Goal: Transaction & Acquisition: Book appointment/travel/reservation

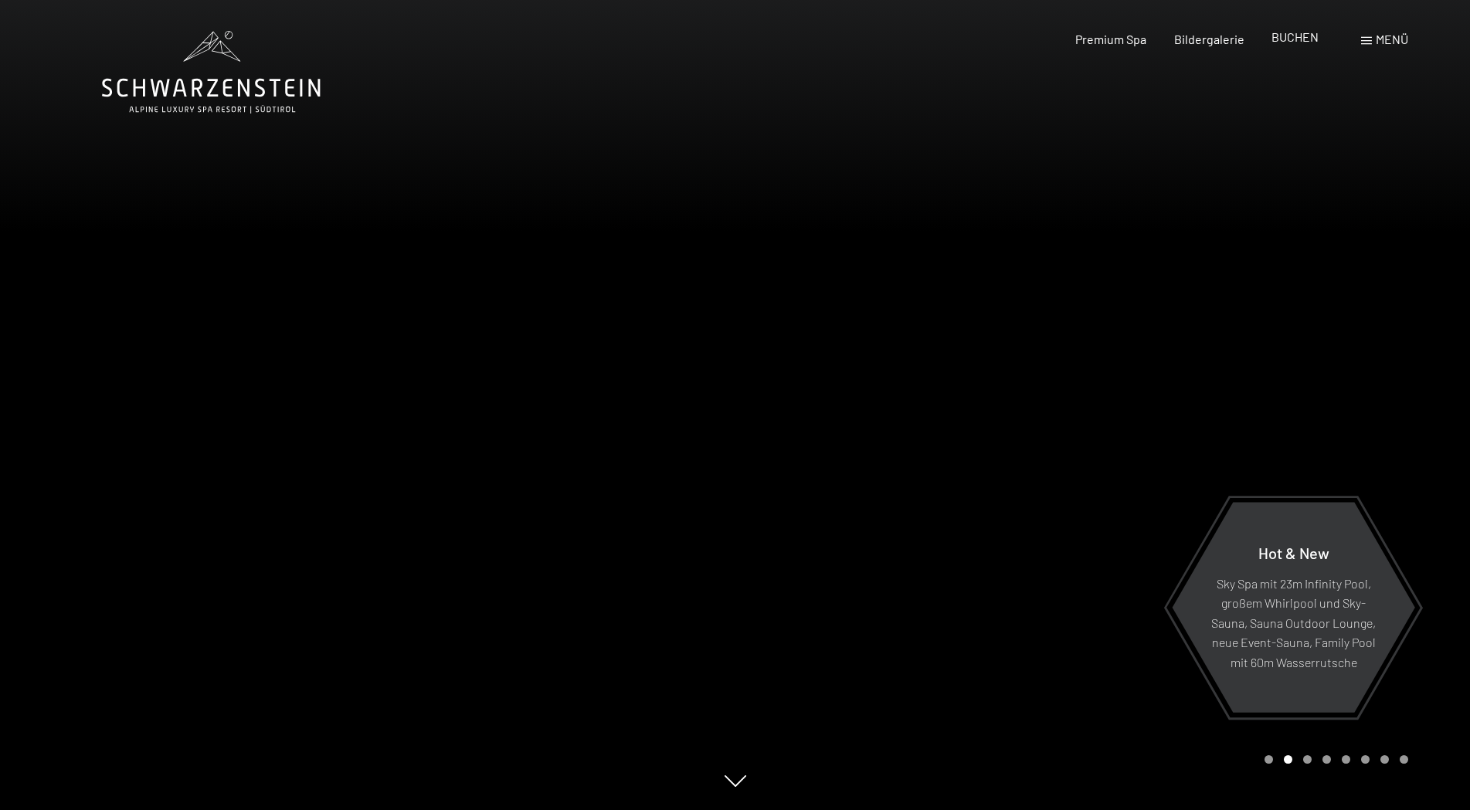
click at [1296, 39] on span "BUCHEN" at bounding box center [1295, 36] width 47 height 15
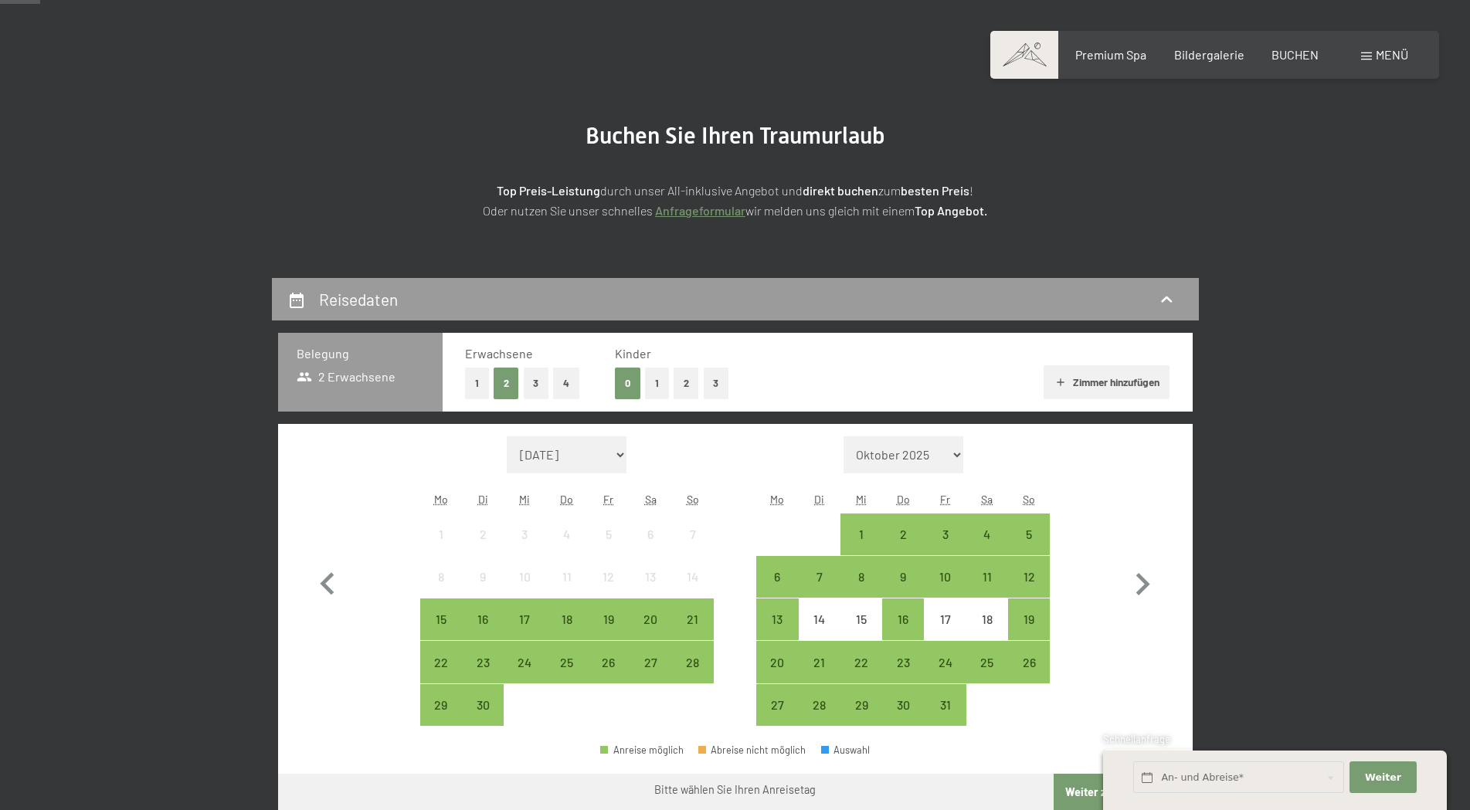
scroll to position [155, 0]
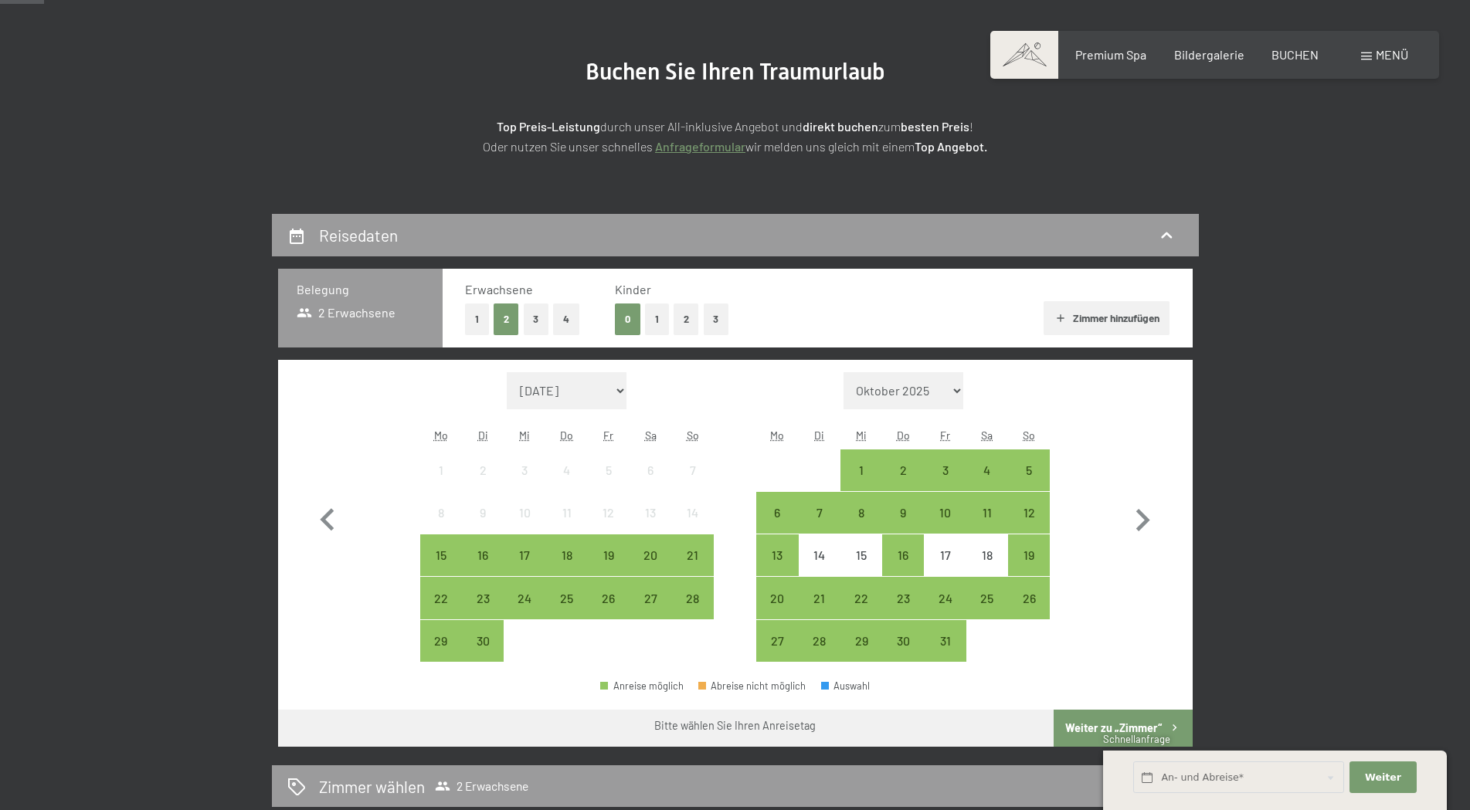
click at [685, 328] on button "2" at bounding box center [686, 320] width 25 height 32
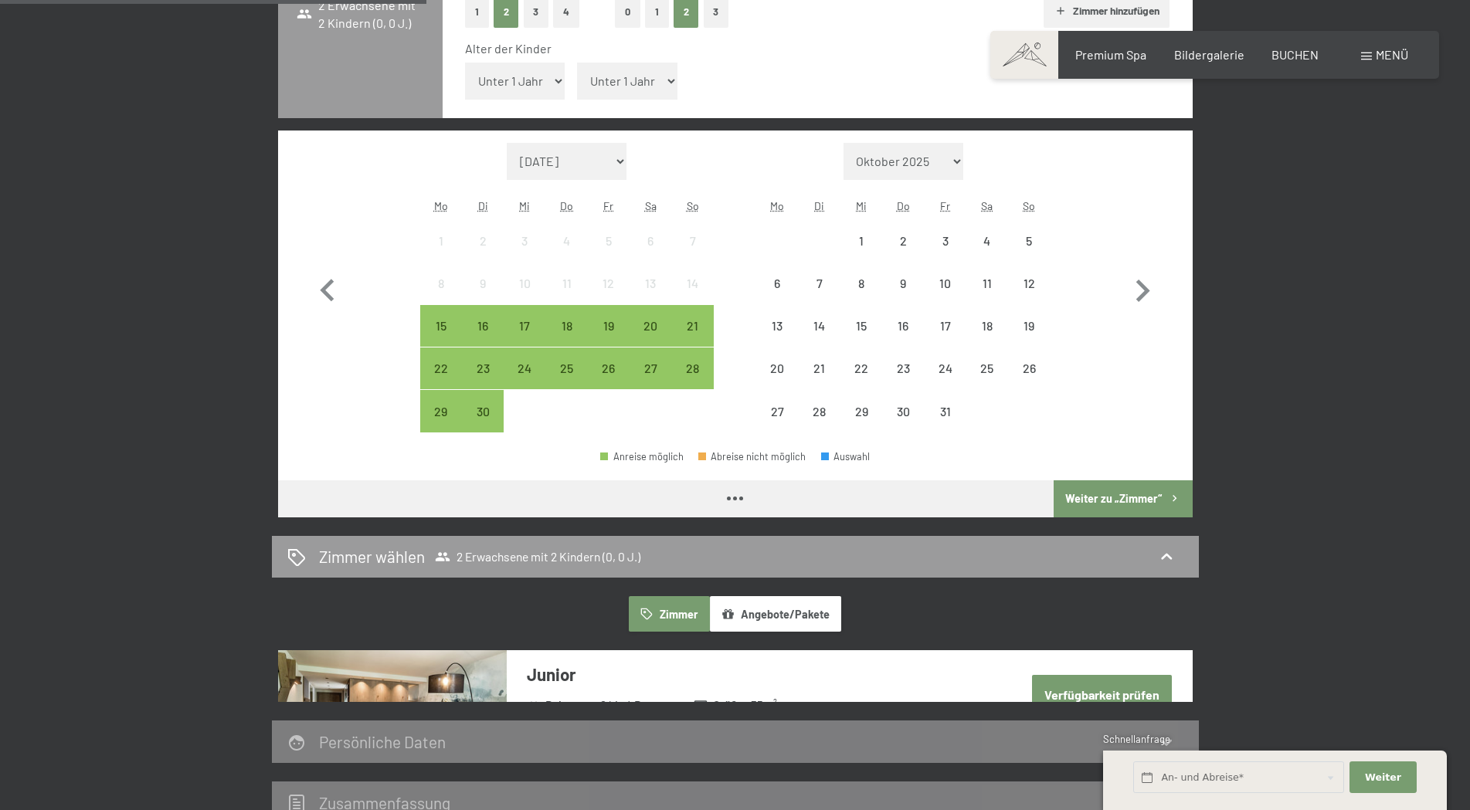
scroll to position [464, 0]
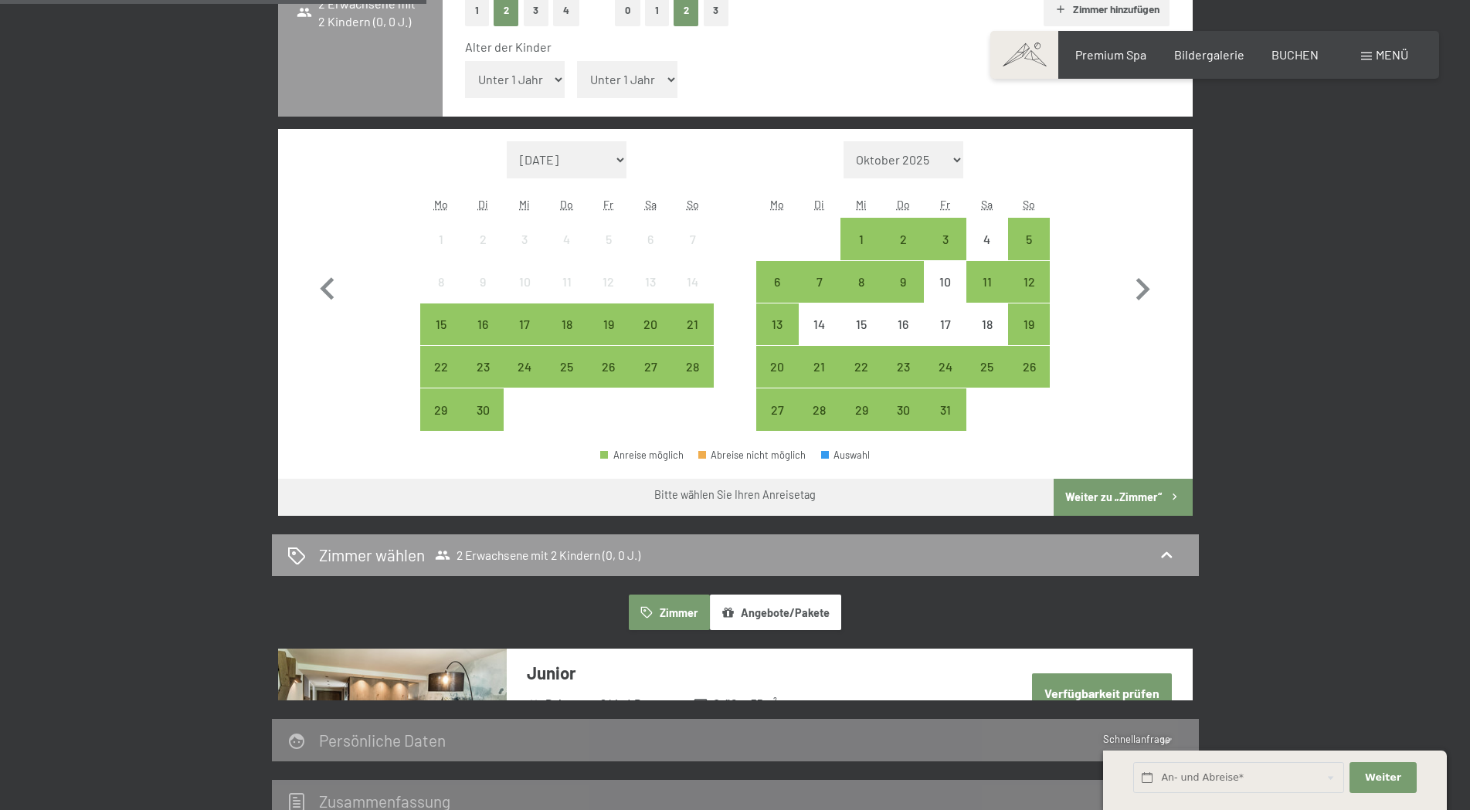
click at [617, 162] on select "[DATE] Oktober 2025 [DATE] Dezember 2025 Januar 2026 Februar 2026 März 2026 [DA…" at bounding box center [567, 159] width 121 height 37
select select "[DATE]"
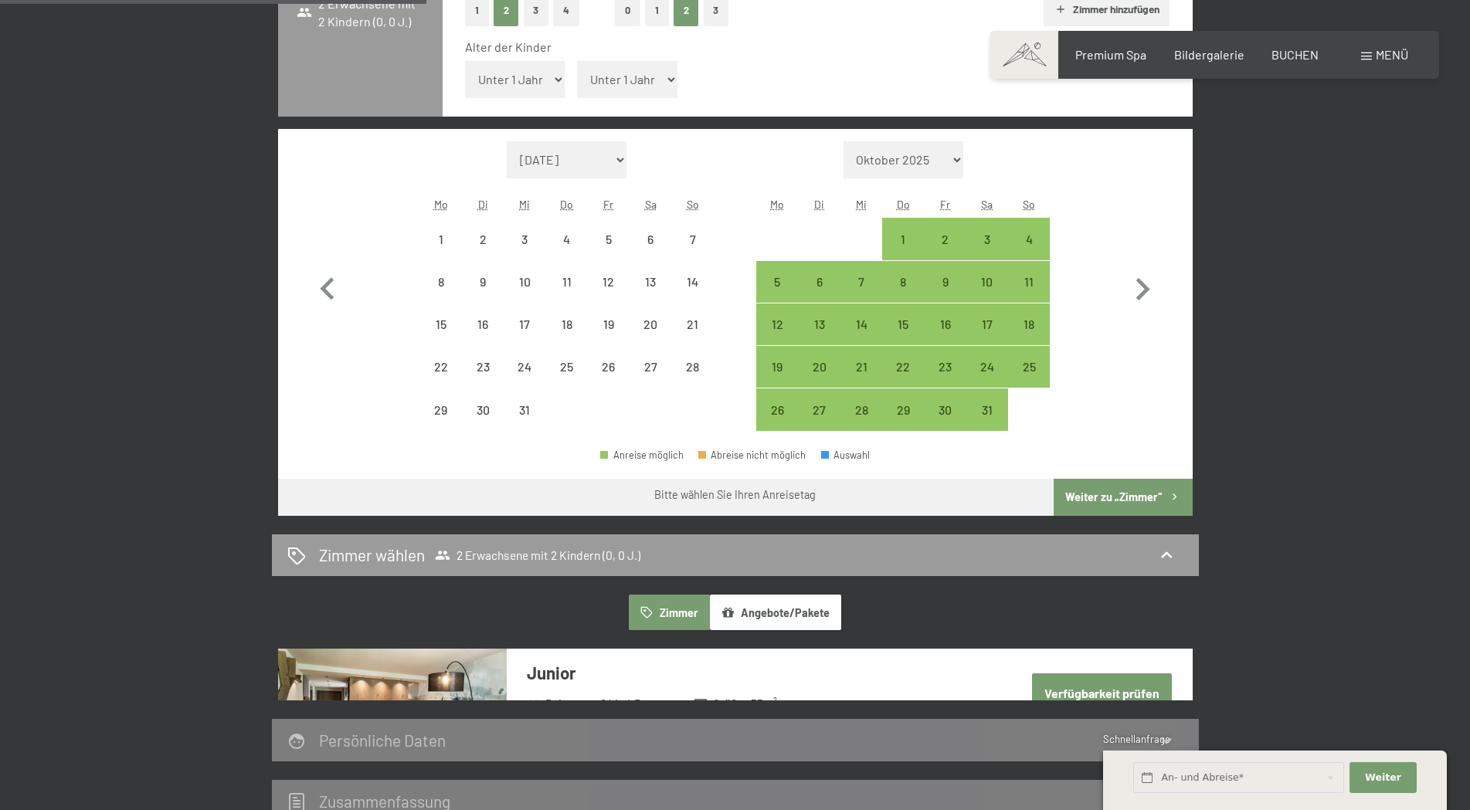
select select "[DATE]"
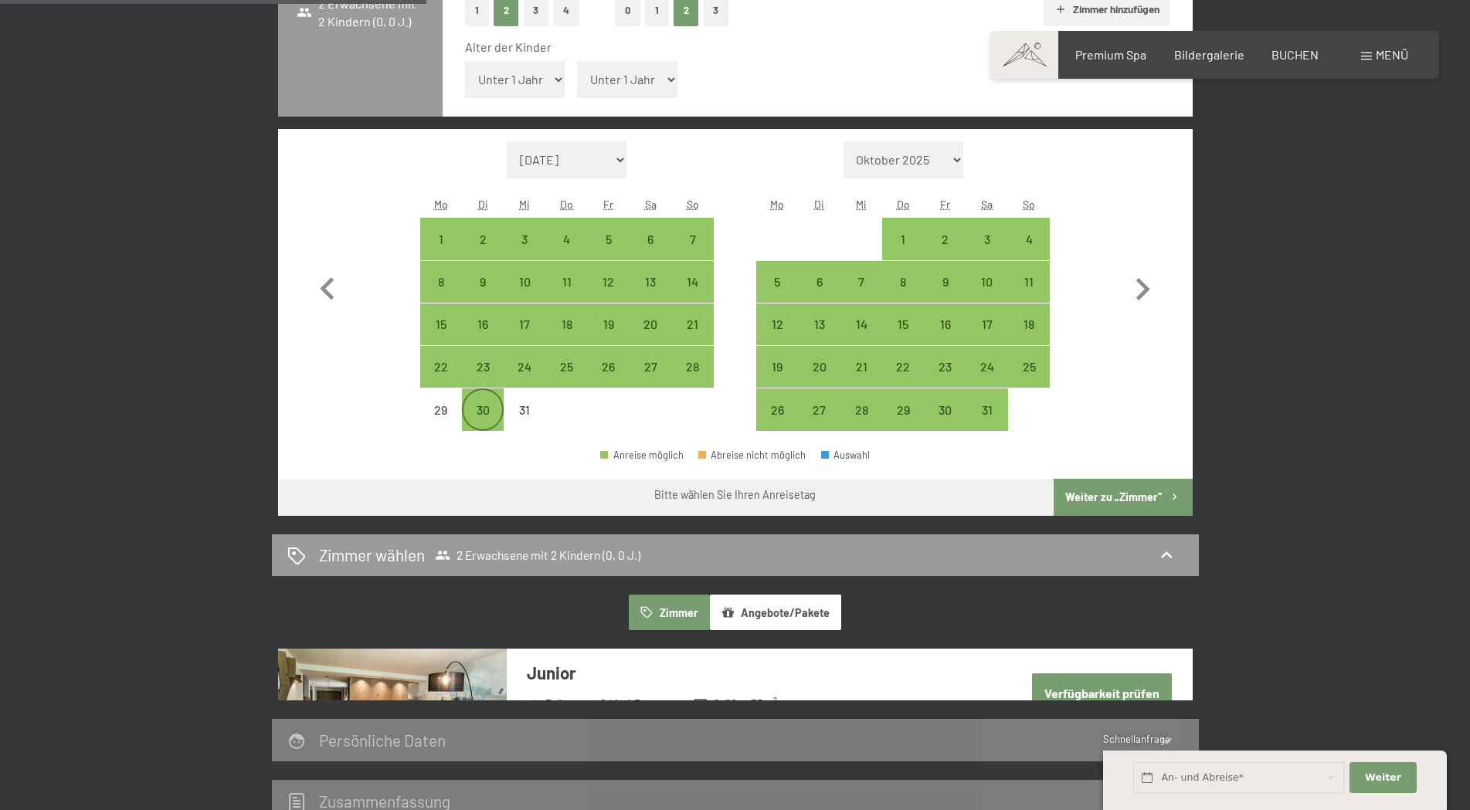
click at [487, 412] on div "30" at bounding box center [483, 423] width 39 height 39
select select "[DATE]"
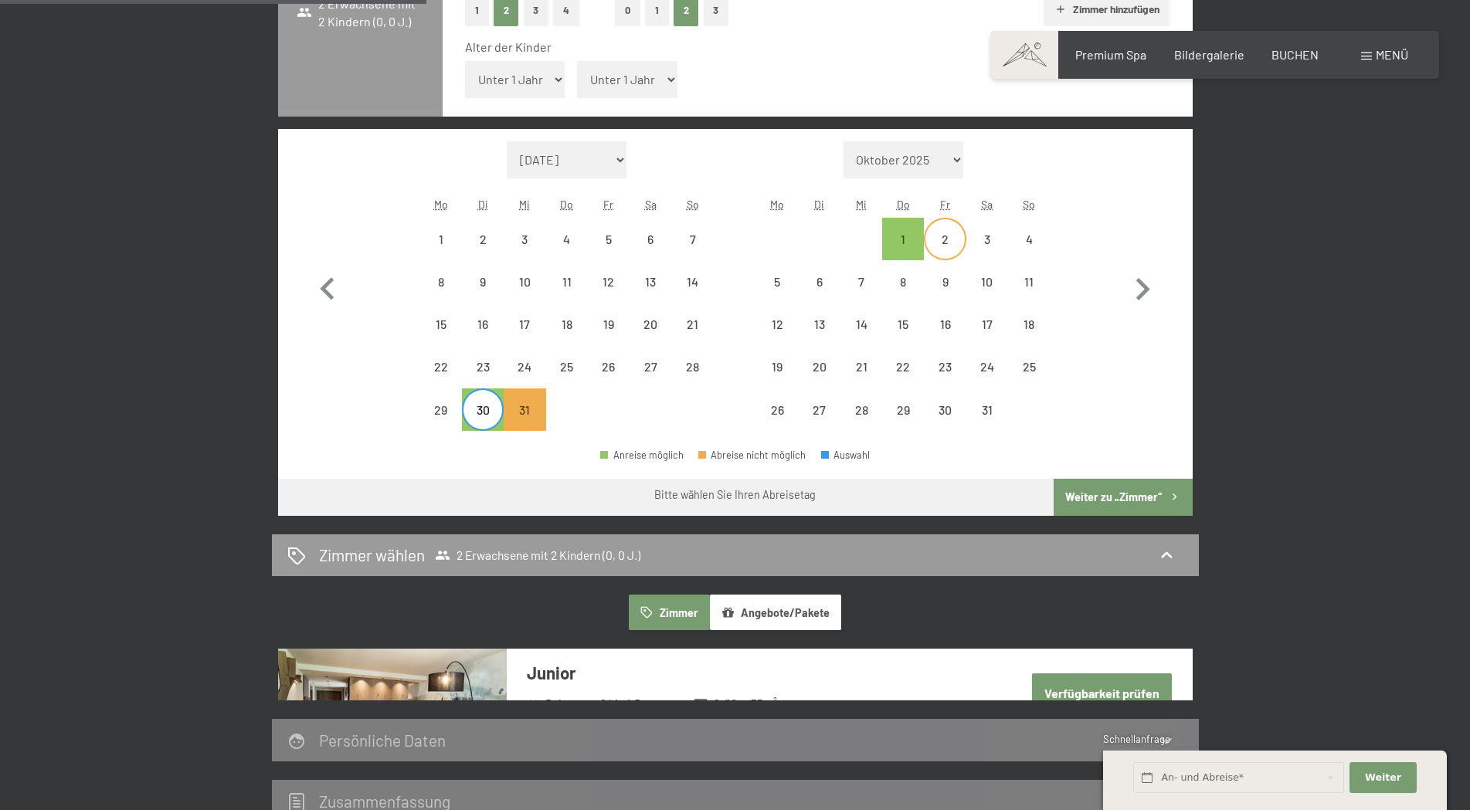
click at [937, 242] on div "2" at bounding box center [945, 252] width 39 height 39
select select "[DATE]"
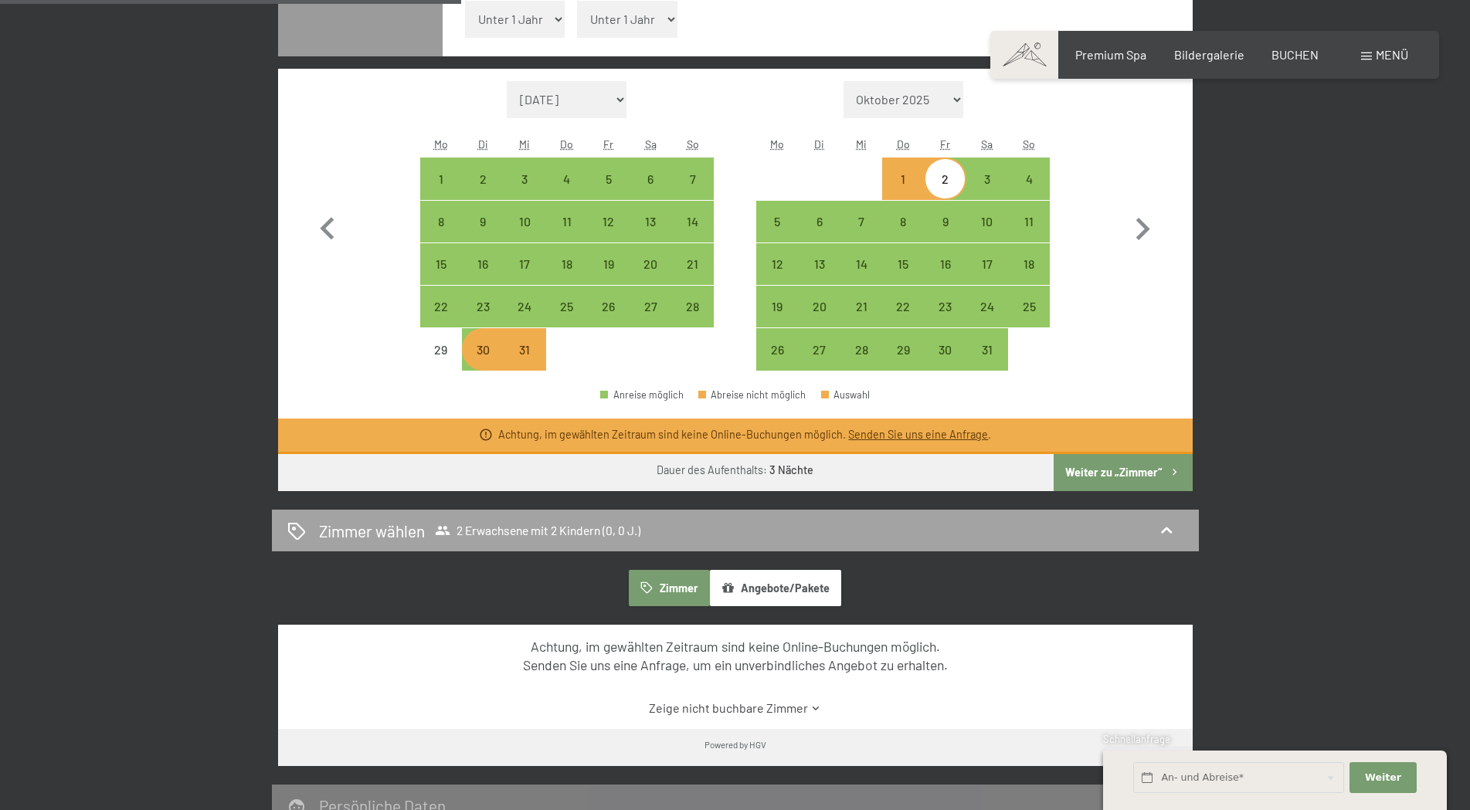
scroll to position [541, 0]
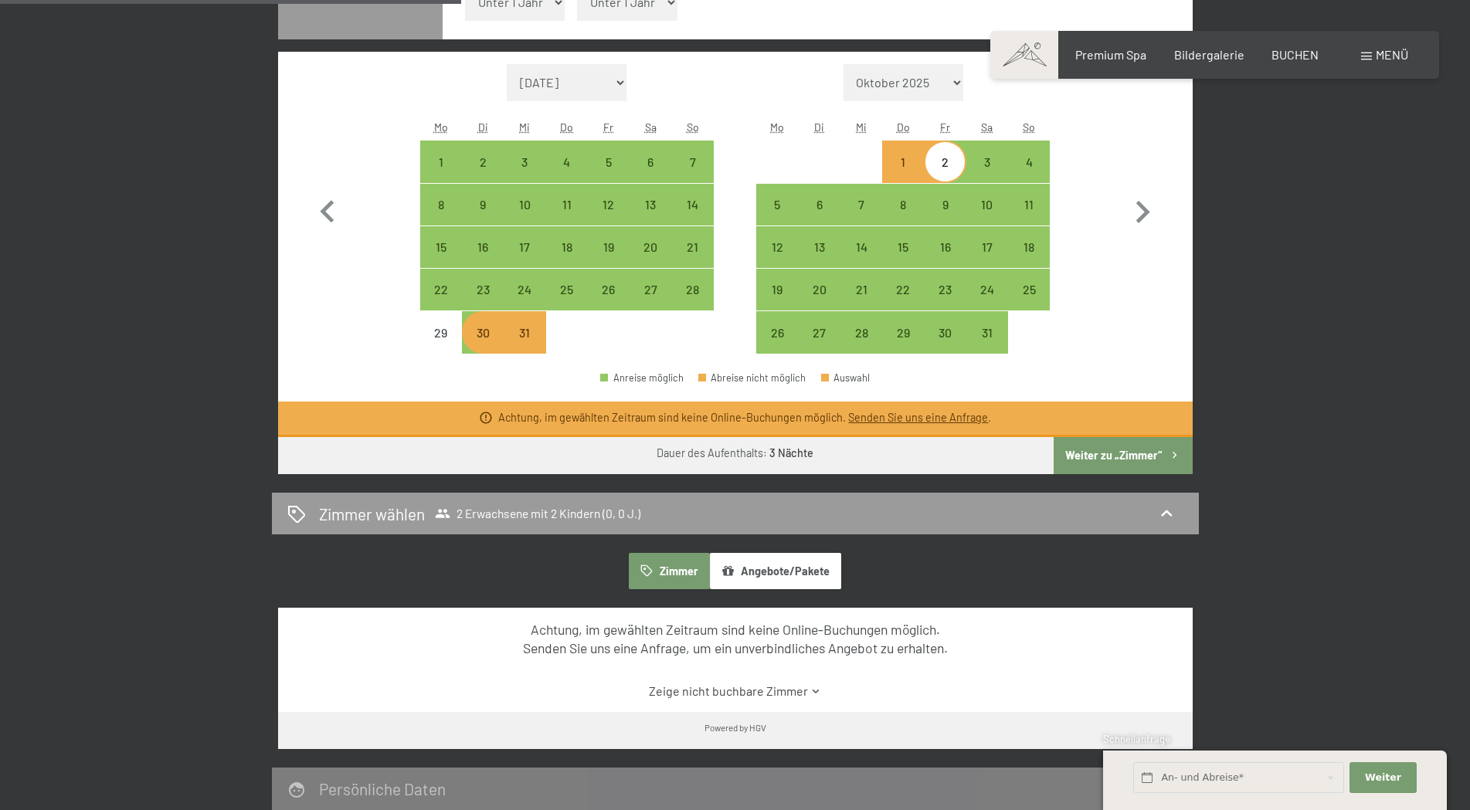
click at [1140, 459] on button "Weiter zu „Zimmer“" at bounding box center [1123, 455] width 138 height 37
select select "[DATE]"
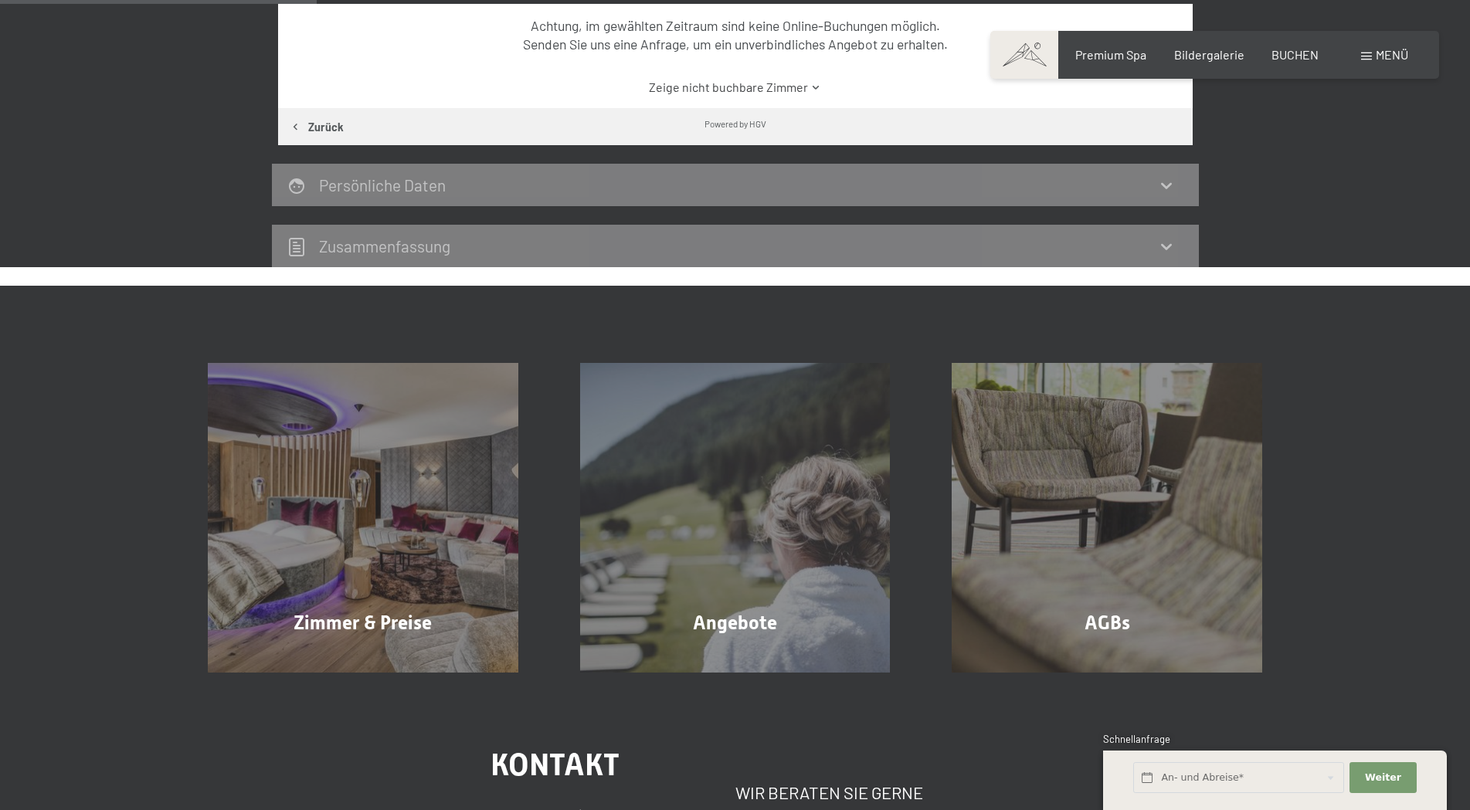
scroll to position [369, 0]
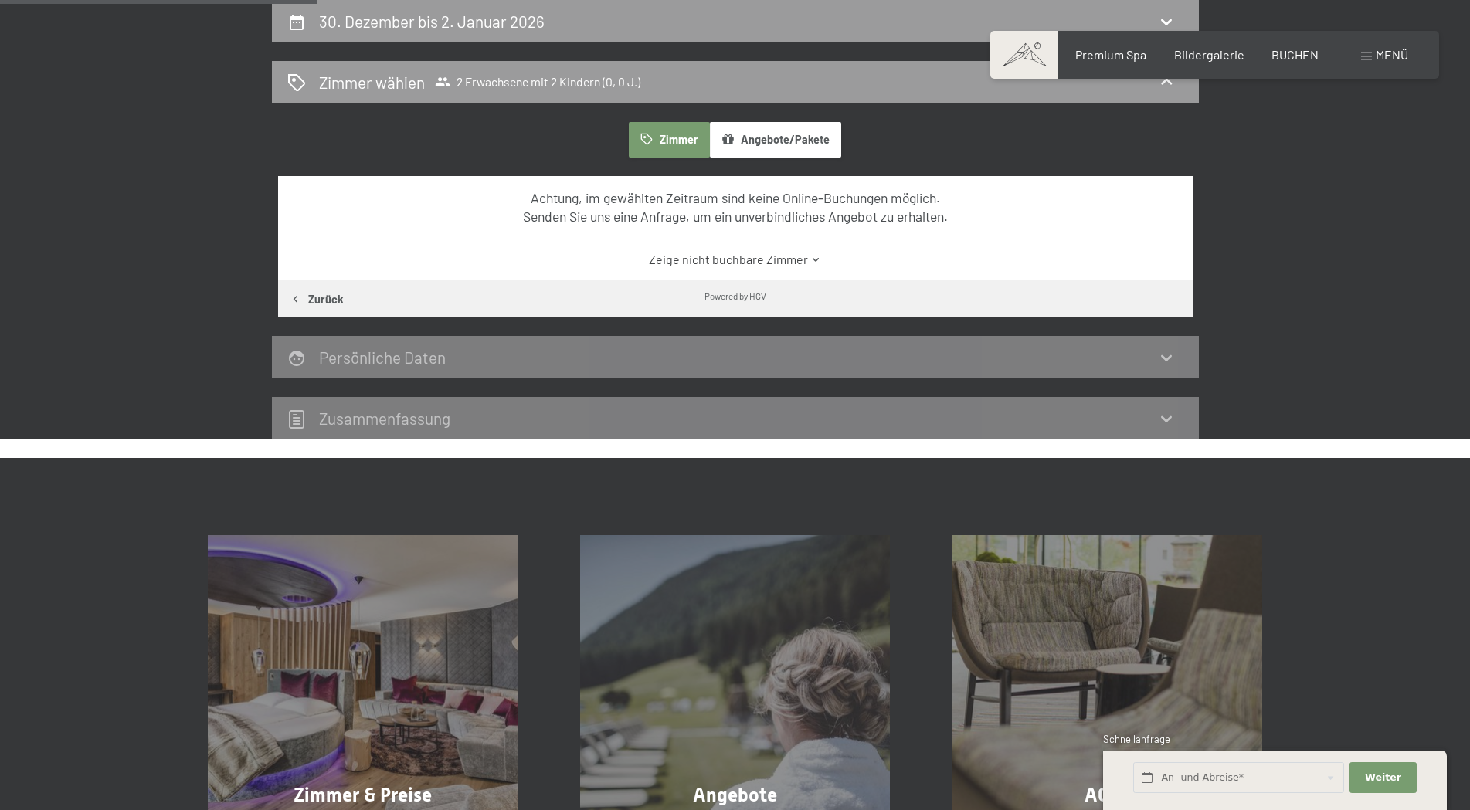
click at [719, 263] on link "Zeige nicht buchbare Zimmer" at bounding box center [735, 259] width 860 height 17
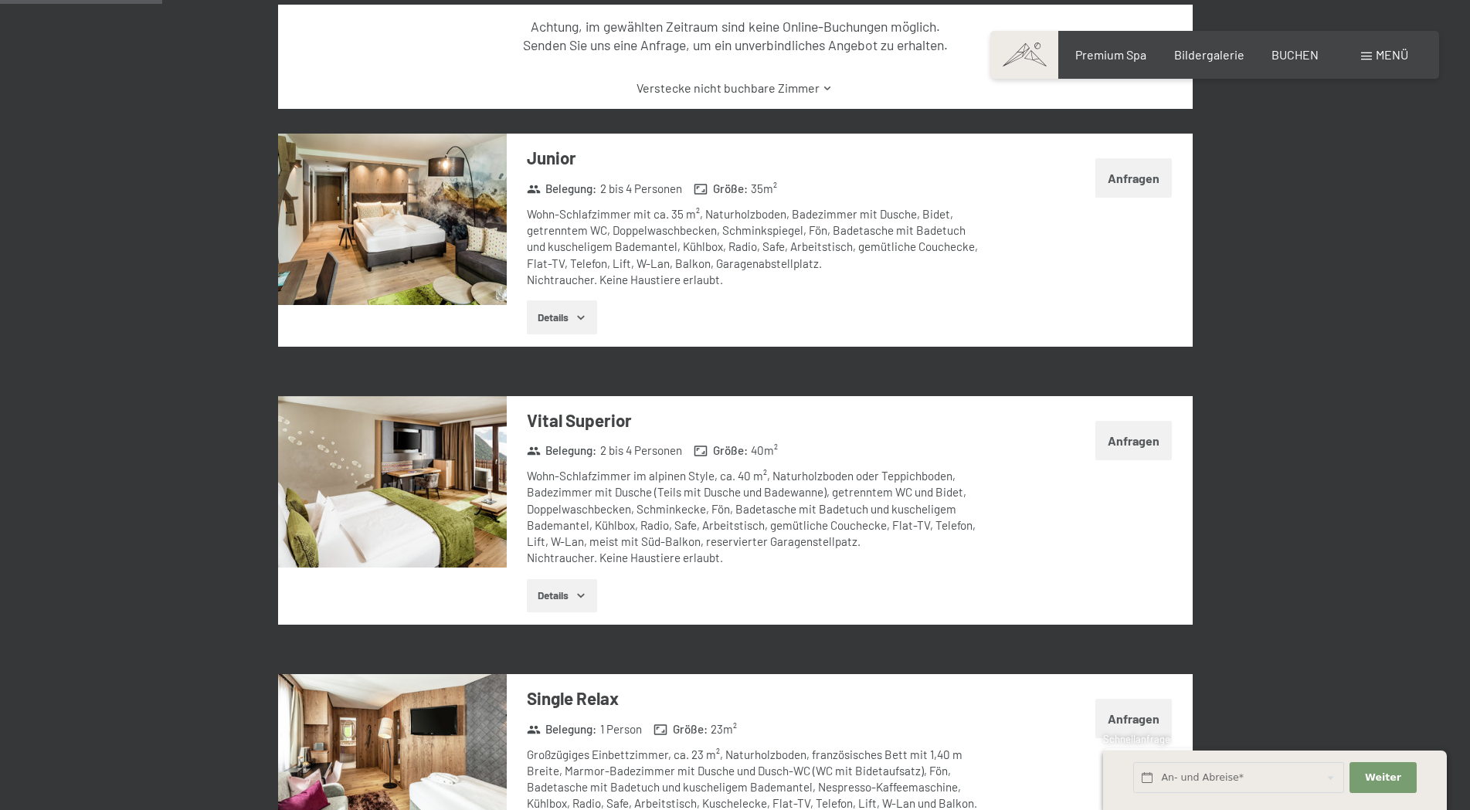
scroll to position [523, 0]
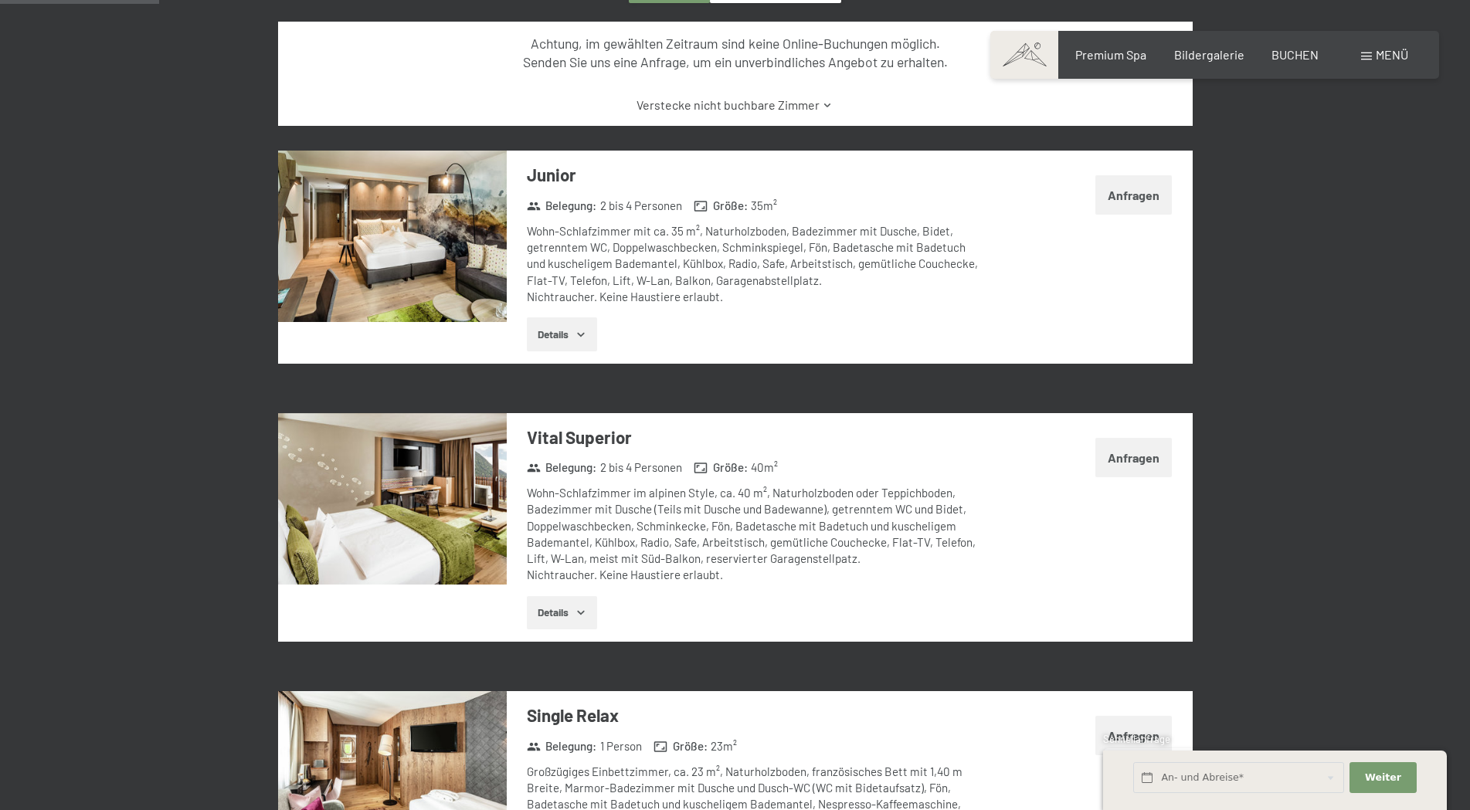
drag, startPoint x: 586, startPoint y: 335, endPoint x: 568, endPoint y: 327, distance: 19.4
click at [584, 335] on icon "button" at bounding box center [581, 334] width 12 height 12
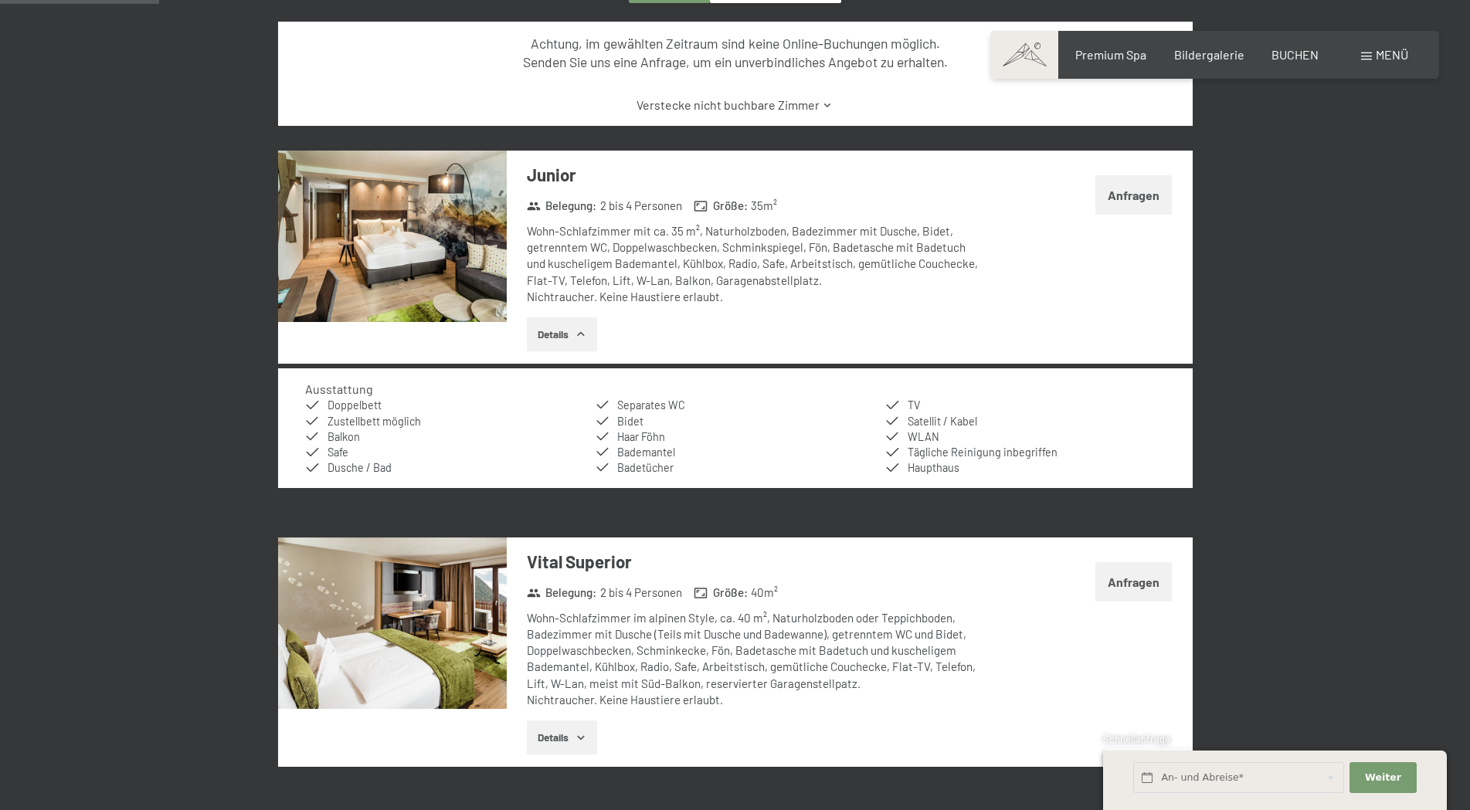
click at [1116, 193] on button "Anfragen" at bounding box center [1134, 194] width 76 height 39
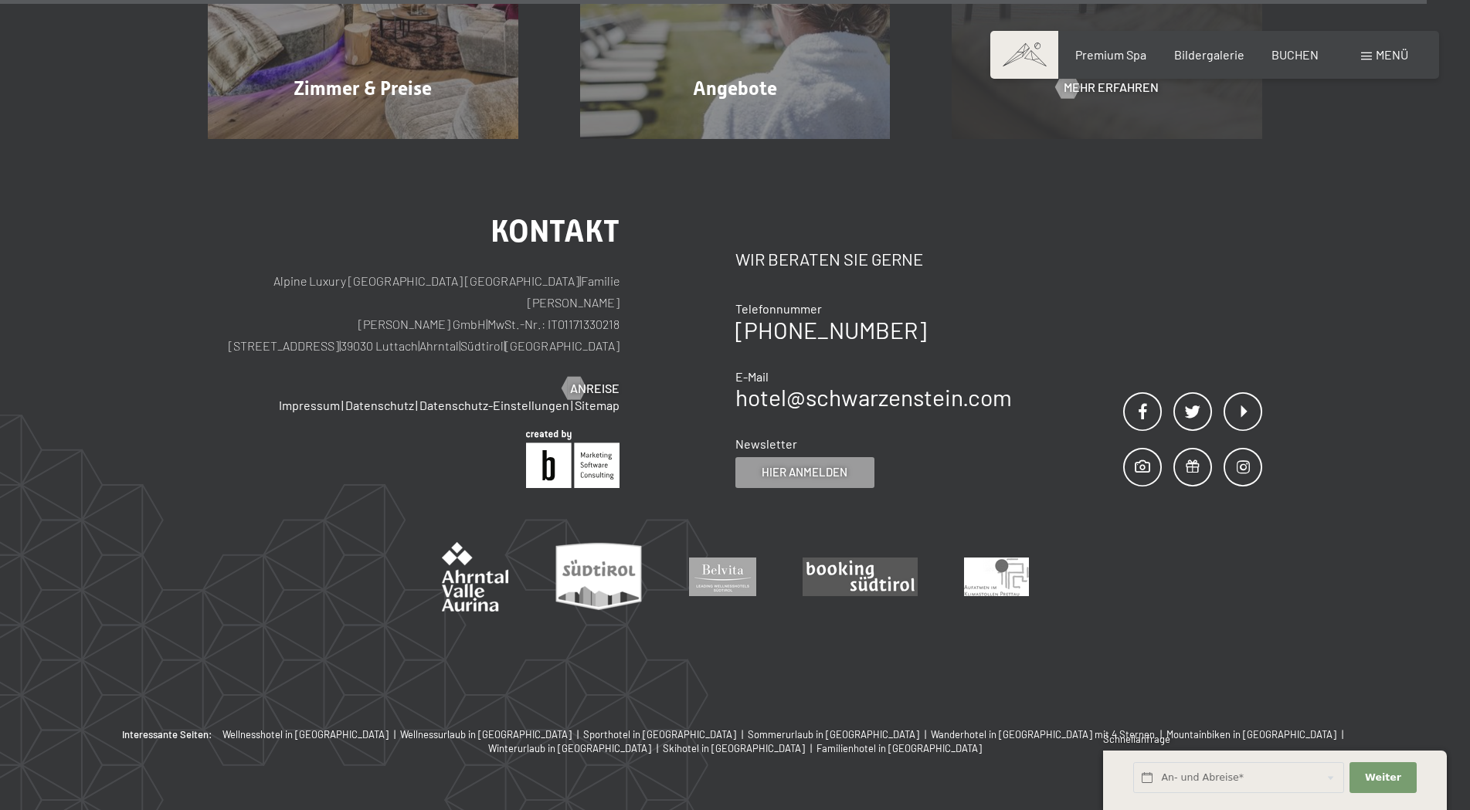
scroll to position [1495, 0]
